Goal: Navigation & Orientation: Go to known website

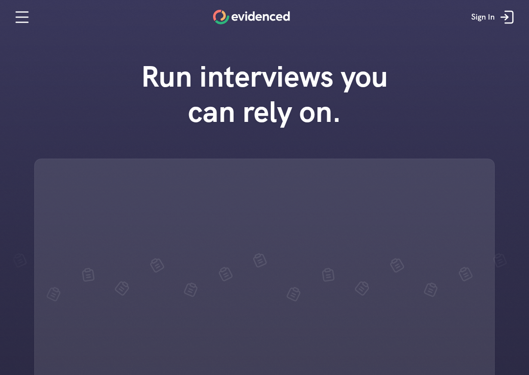
click at [498, 61] on div "Run interviews you can rely on." at bounding box center [264, 252] width 529 height 407
click at [511, 23] on icon at bounding box center [509, 17] width 8 height 12
click at [515, 12] on icon at bounding box center [507, 17] width 20 height 20
click at [513, 23] on icon at bounding box center [507, 17] width 20 height 20
